Goal: Information Seeking & Learning: Check status

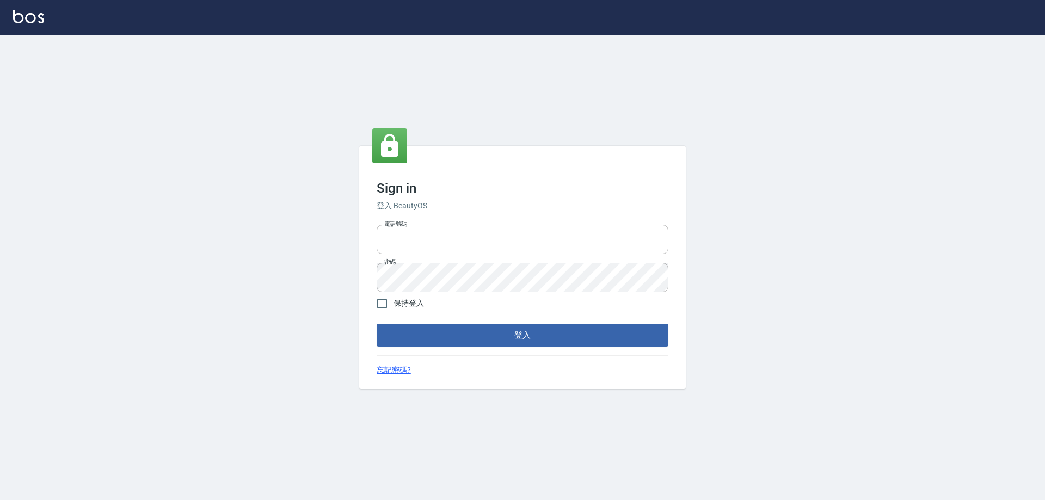
type input "0426657991"
click at [506, 324] on button "登入" at bounding box center [523, 335] width 292 height 23
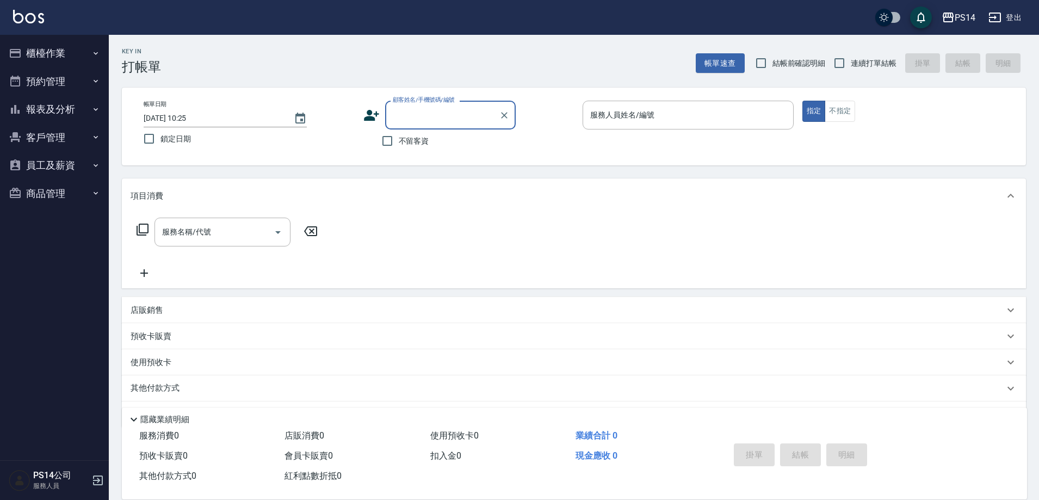
click at [53, 109] on button "報表及分析" at bounding box center [54, 109] width 100 height 28
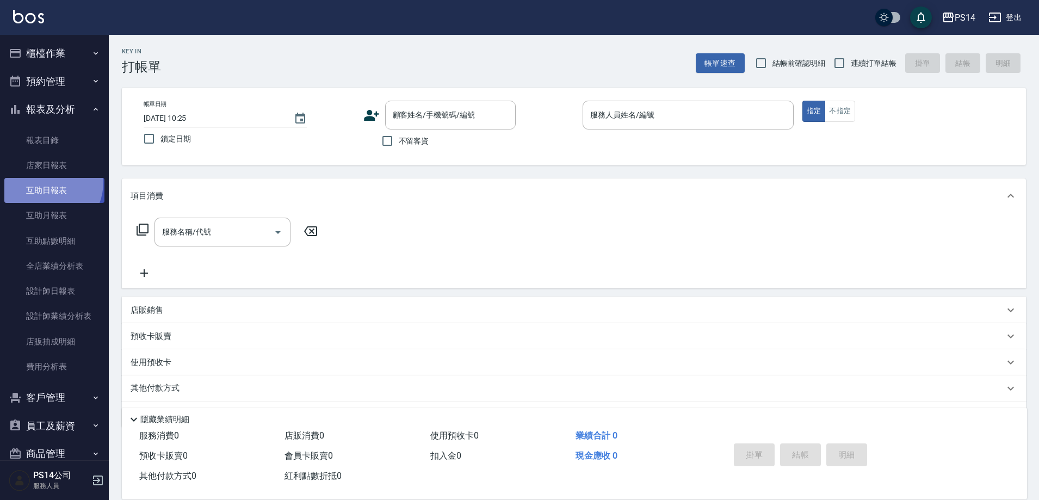
click at [45, 182] on link "互助日報表" at bounding box center [54, 190] width 100 height 25
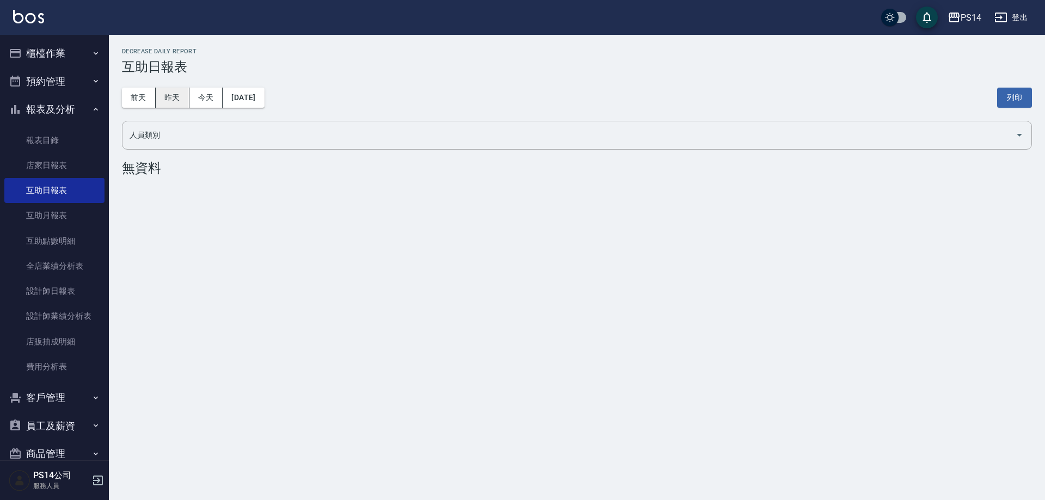
click at [175, 90] on button "昨天" at bounding box center [173, 98] width 34 height 20
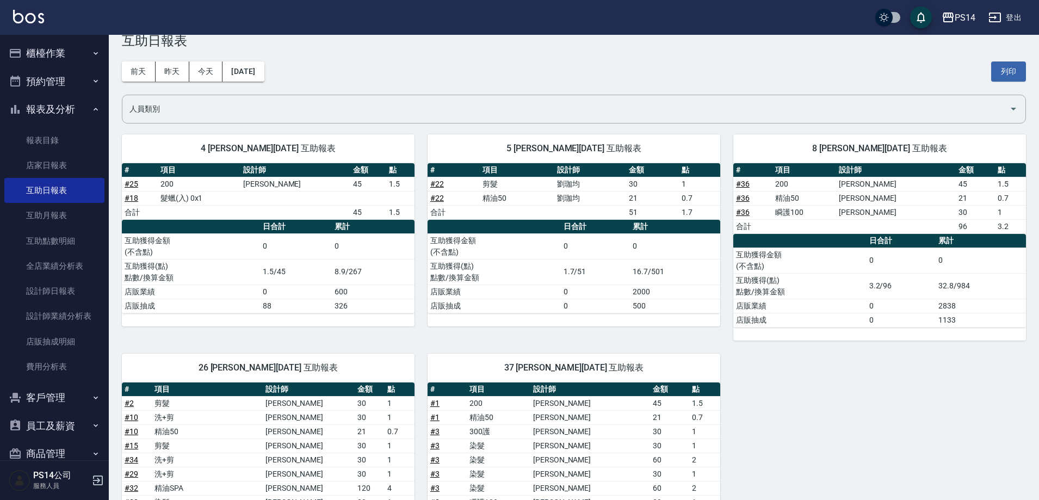
scroll to position [17, 0]
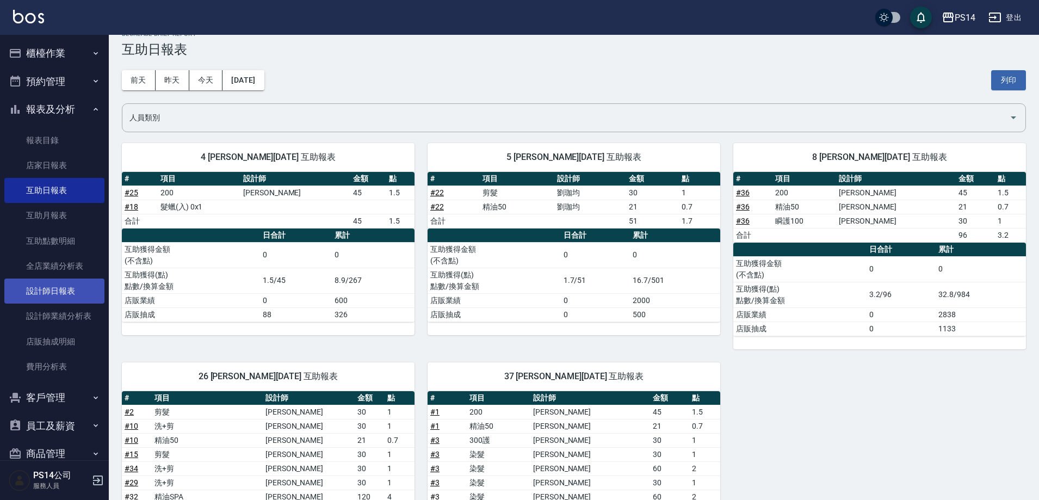
click at [61, 284] on link "設計師日報表" at bounding box center [54, 291] width 100 height 25
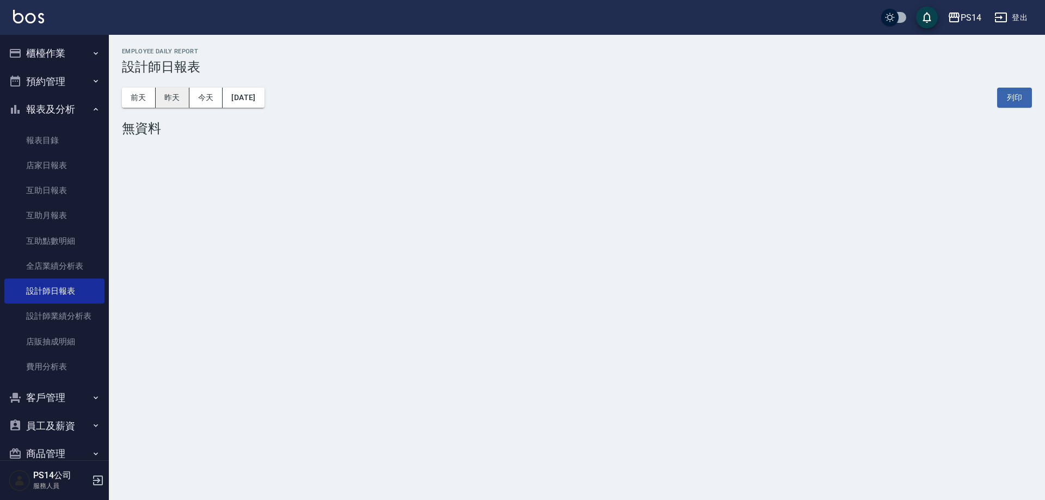
click at [172, 97] on button "昨天" at bounding box center [173, 98] width 34 height 20
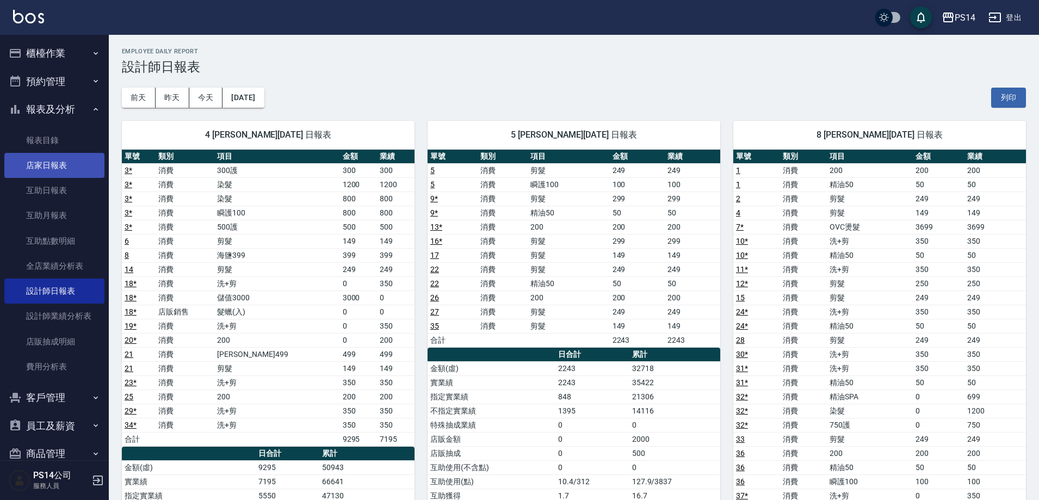
click at [61, 164] on link "店家日報表" at bounding box center [54, 165] width 100 height 25
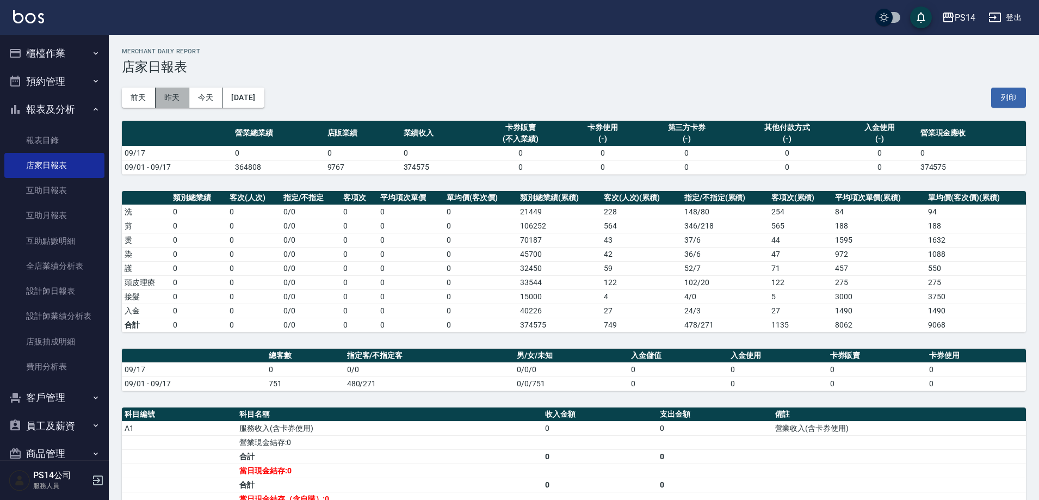
click at [171, 95] on button "昨天" at bounding box center [173, 98] width 34 height 20
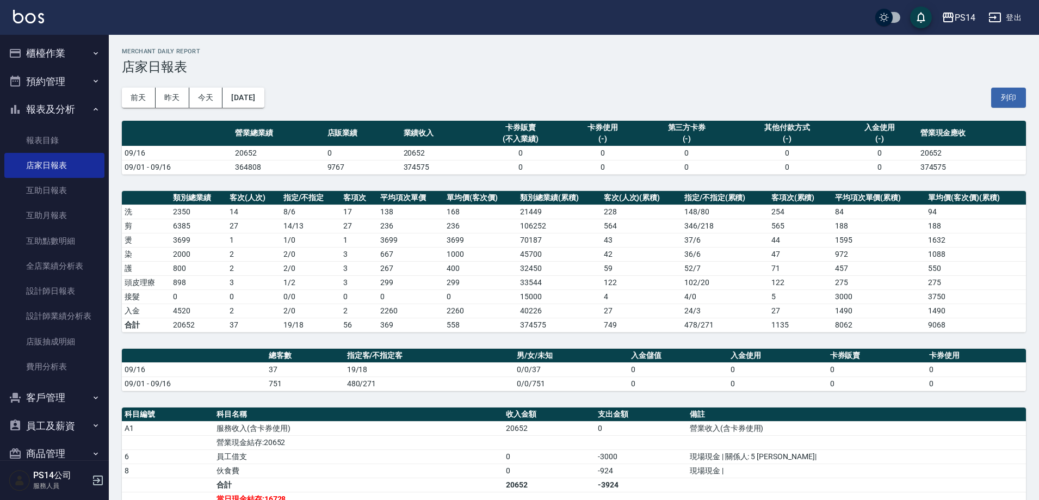
click at [51, 106] on button "報表及分析" at bounding box center [54, 109] width 100 height 28
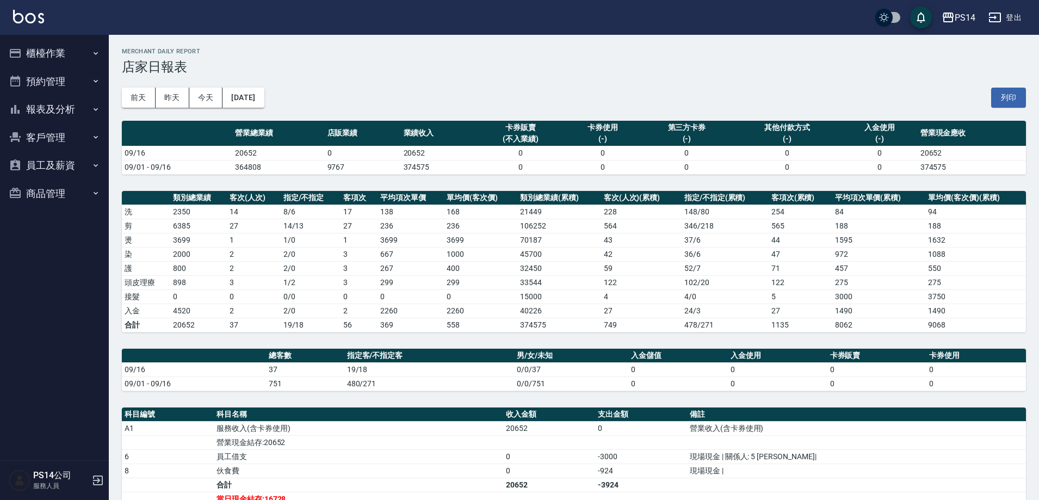
click at [1018, 17] on button "登出" at bounding box center [1005, 18] width 42 height 20
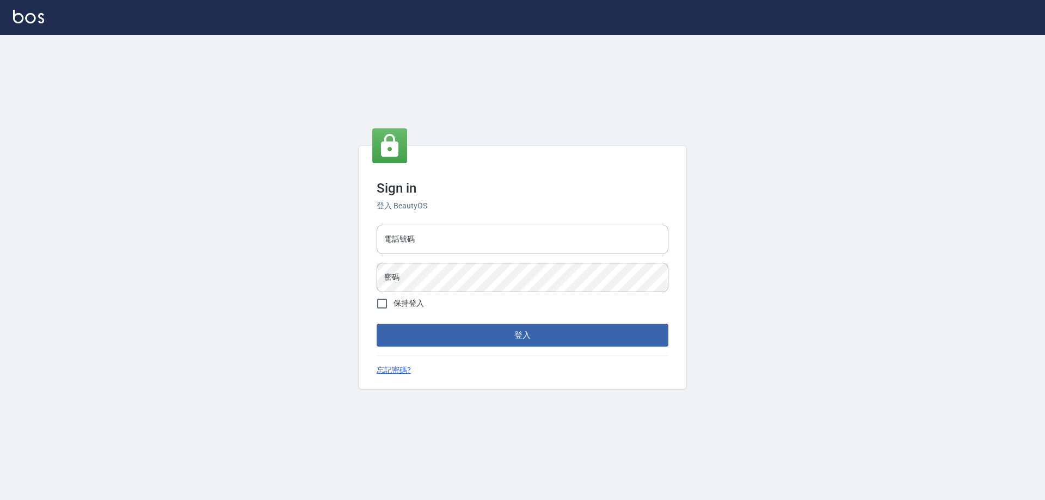
type input "0426657991"
click at [470, 232] on input "0426657991" at bounding box center [523, 239] width 292 height 29
click at [490, 331] on button "登入" at bounding box center [523, 335] width 292 height 23
drag, startPoint x: 431, startPoint y: 236, endPoint x: 372, endPoint y: 234, distance: 59.9
click at [349, 229] on div "Sign in 登入 BeautyOS 電話號碼 1000 電話號碼 密碼 密碼 保持登入 登入 忘記密碼?" at bounding box center [522, 267] width 1045 height 465
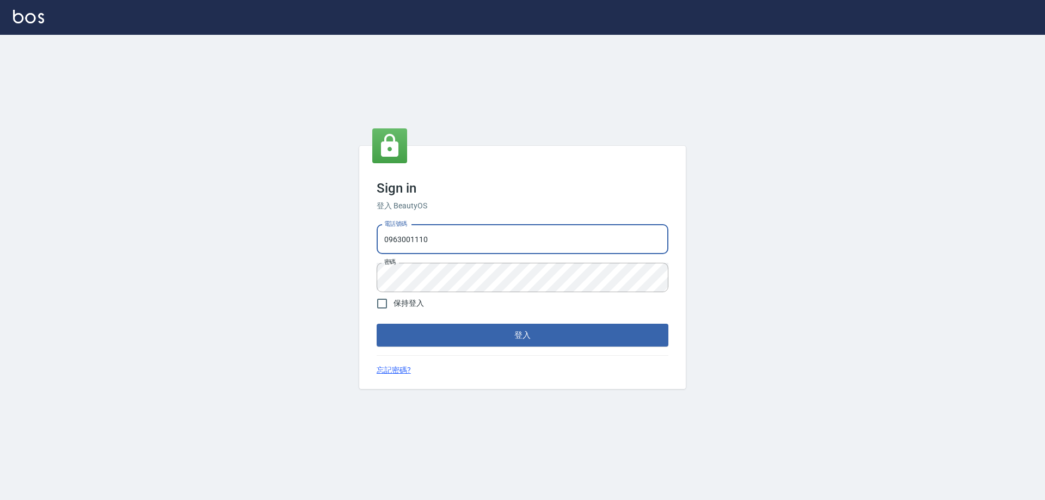
type input "0963001110"
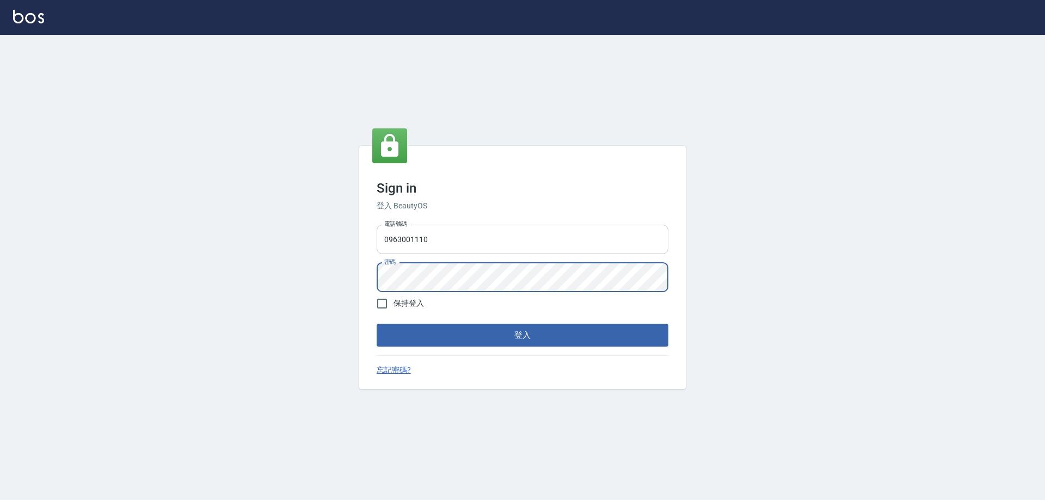
click at [377, 324] on button "登入" at bounding box center [523, 335] width 292 height 23
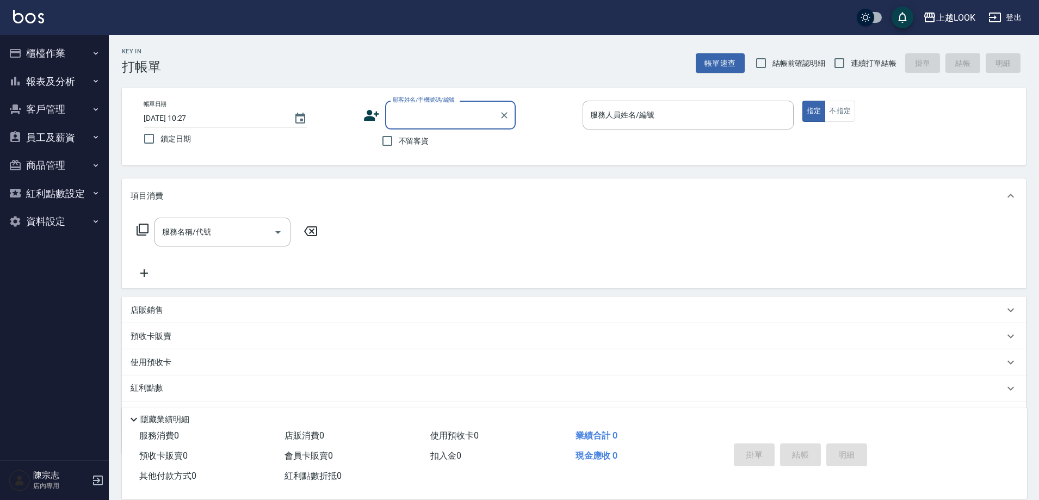
click at [53, 83] on button "報表及分析" at bounding box center [54, 81] width 100 height 28
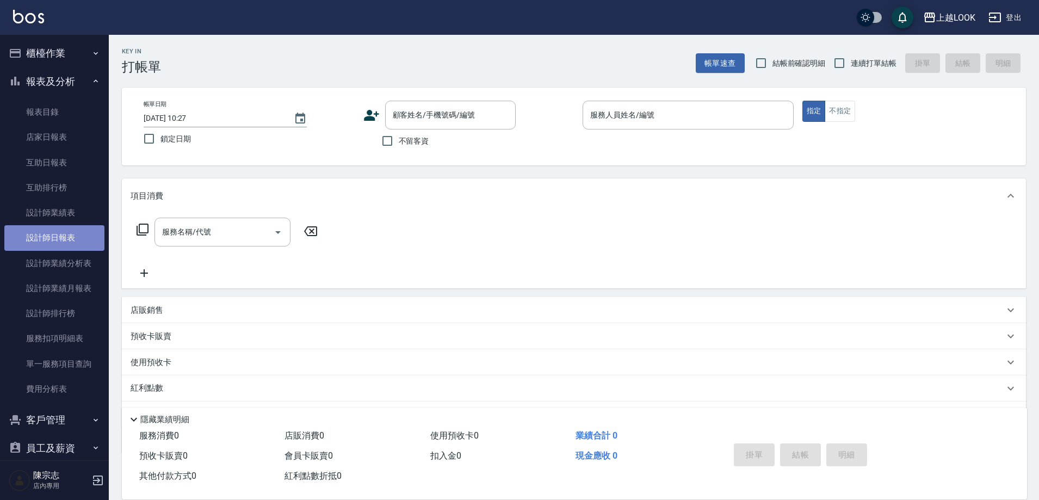
click at [61, 226] on link "設計師日報表" at bounding box center [54, 237] width 100 height 25
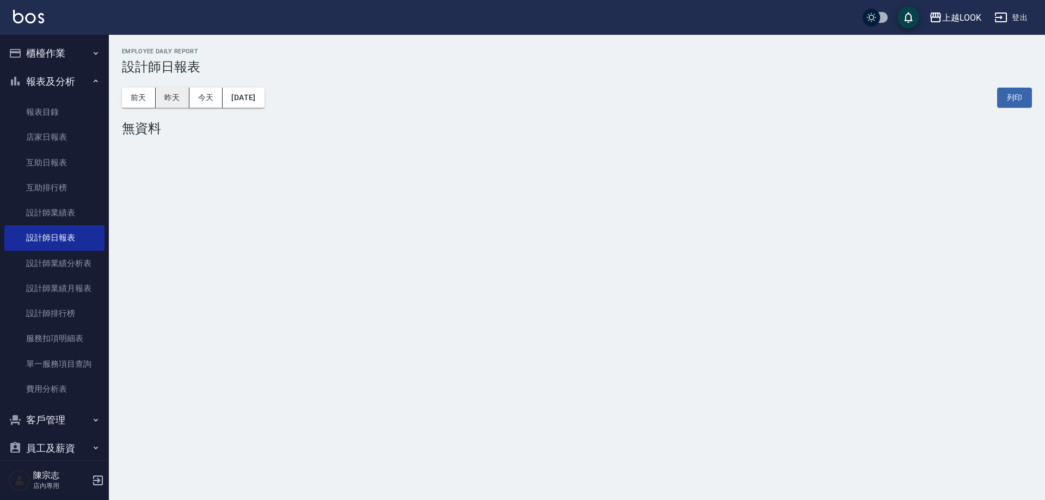
click at [174, 94] on button "昨天" at bounding box center [173, 98] width 34 height 20
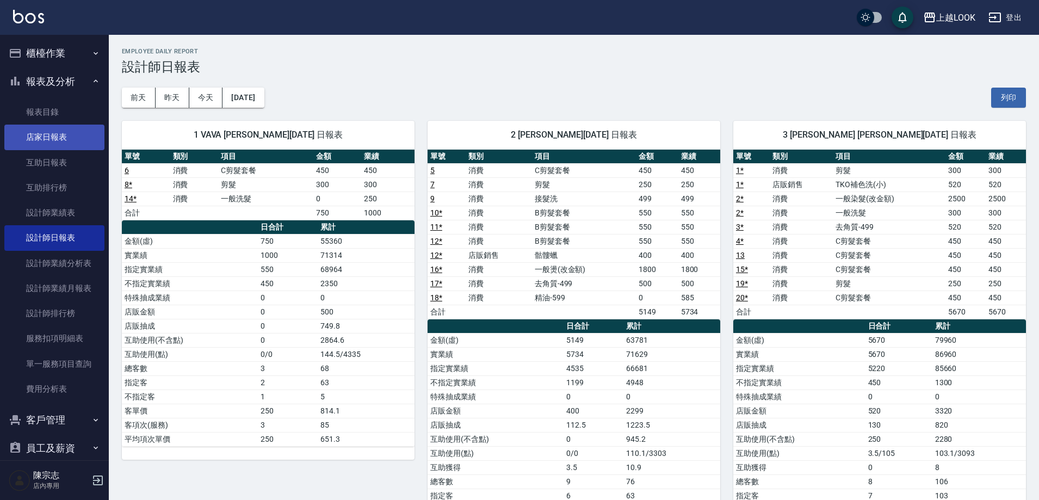
click at [53, 141] on link "店家日報表" at bounding box center [54, 137] width 100 height 25
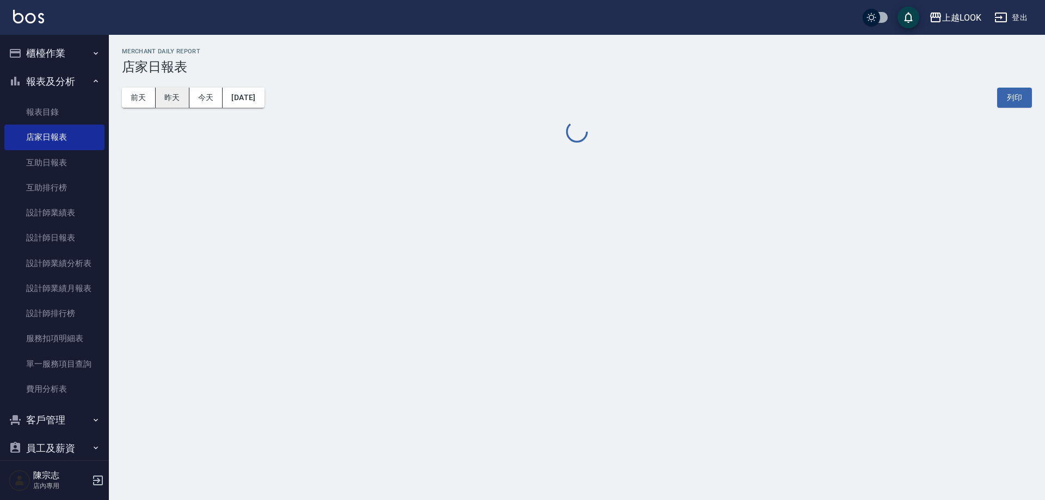
click at [167, 98] on button "昨天" at bounding box center [173, 98] width 34 height 20
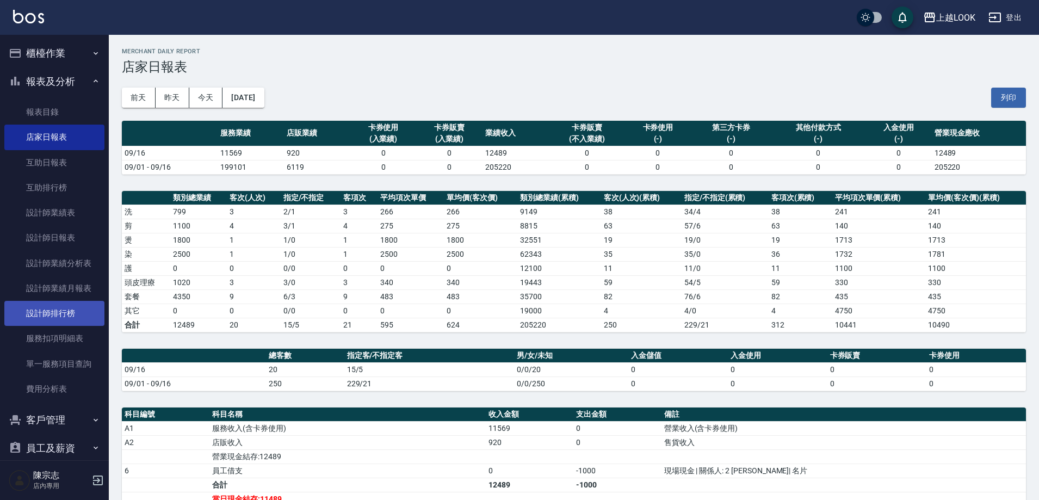
click at [62, 310] on link "設計師排行榜" at bounding box center [54, 313] width 100 height 25
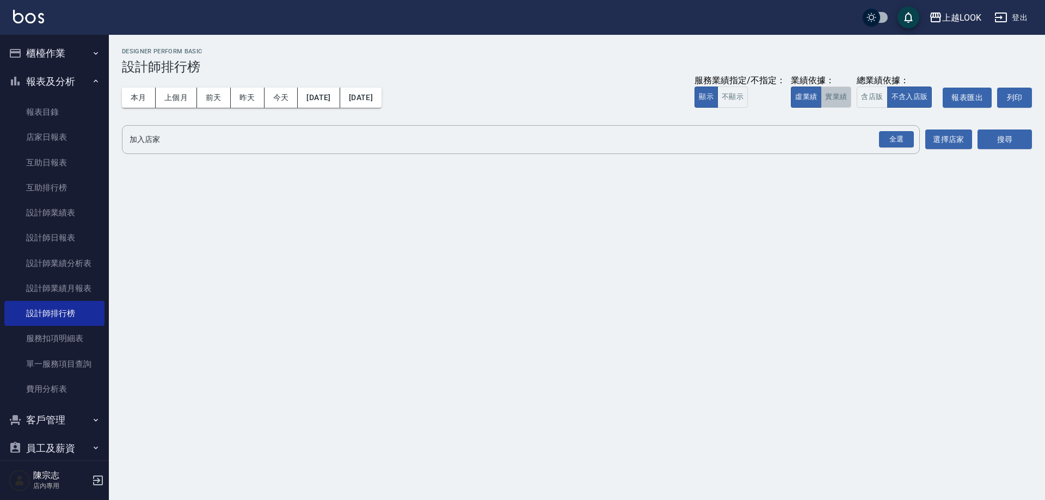
click at [836, 100] on button "實業績" at bounding box center [836, 97] width 30 height 21
click at [897, 138] on div "全選" at bounding box center [896, 139] width 35 height 17
click at [208, 145] on icon at bounding box center [204, 140] width 12 height 12
click at [158, 144] on icon at bounding box center [160, 140] width 10 height 10
click at [1006, 140] on button "搜尋" at bounding box center [1004, 140] width 54 height 20
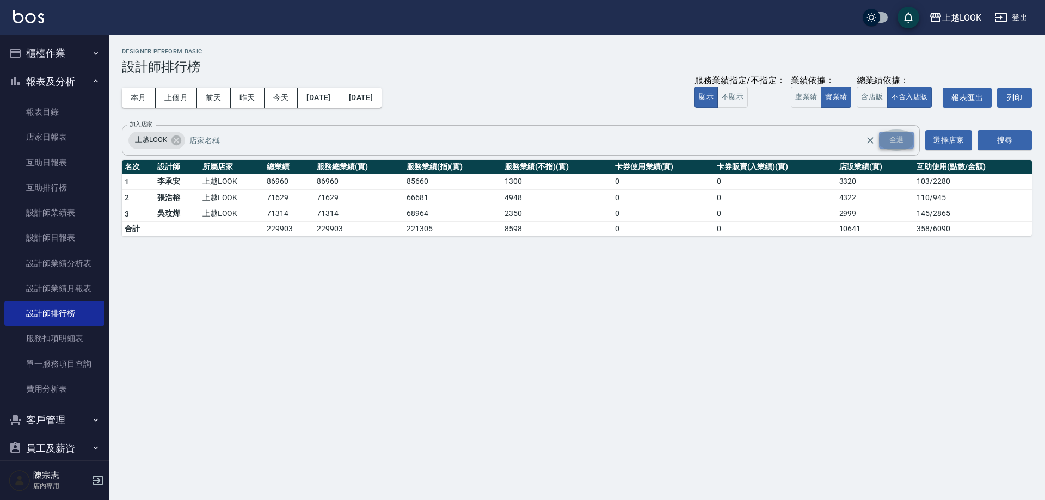
click at [898, 141] on div "全選" at bounding box center [896, 140] width 35 height 17
click at [263, 140] on icon at bounding box center [263, 140] width 12 height 12
click at [202, 137] on icon at bounding box center [204, 140] width 10 height 10
click at [990, 135] on button "搜尋" at bounding box center [1004, 140] width 54 height 20
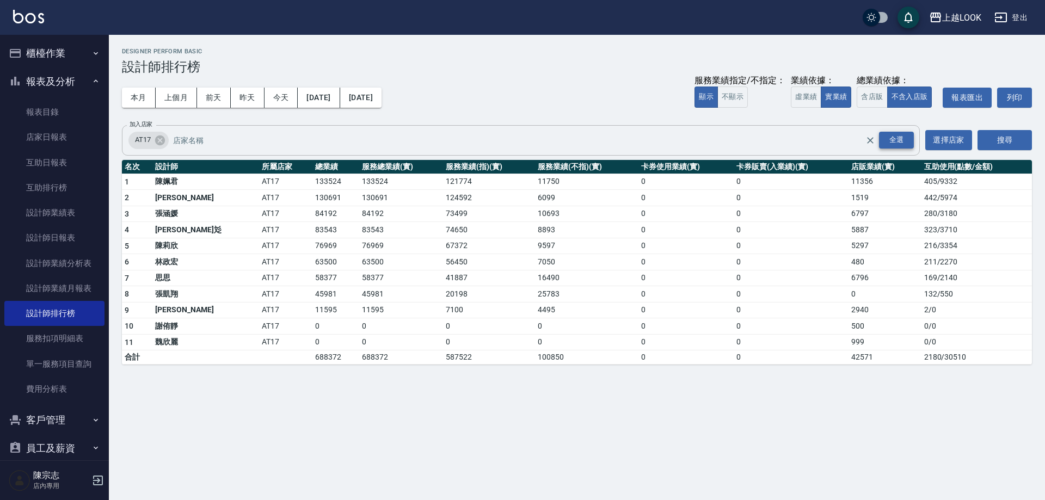
click at [892, 141] on div "全選" at bounding box center [896, 140] width 35 height 17
click at [157, 141] on icon at bounding box center [160, 140] width 10 height 10
click at [220, 138] on icon at bounding box center [220, 140] width 10 height 10
click at [1012, 142] on button "搜尋" at bounding box center [1004, 140] width 54 height 20
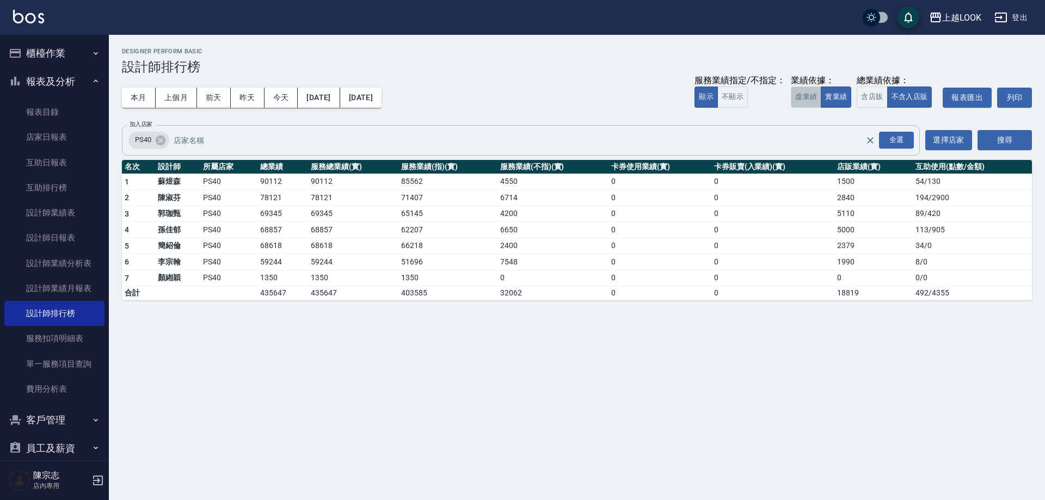
click at [812, 96] on button "虛業績" at bounding box center [806, 97] width 30 height 21
click at [1021, 16] on button "登出" at bounding box center [1011, 18] width 42 height 20
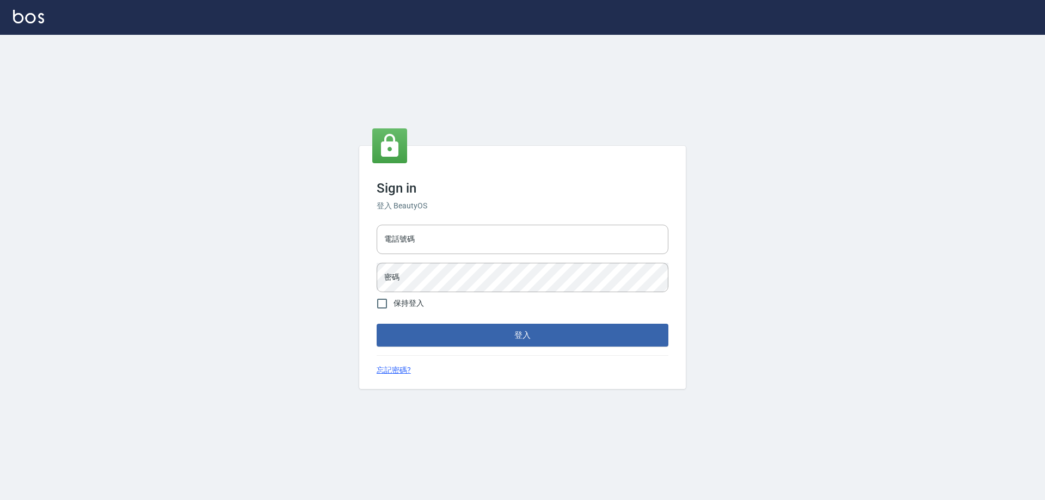
type input "0426657991"
